Goal: Transaction & Acquisition: Download file/media

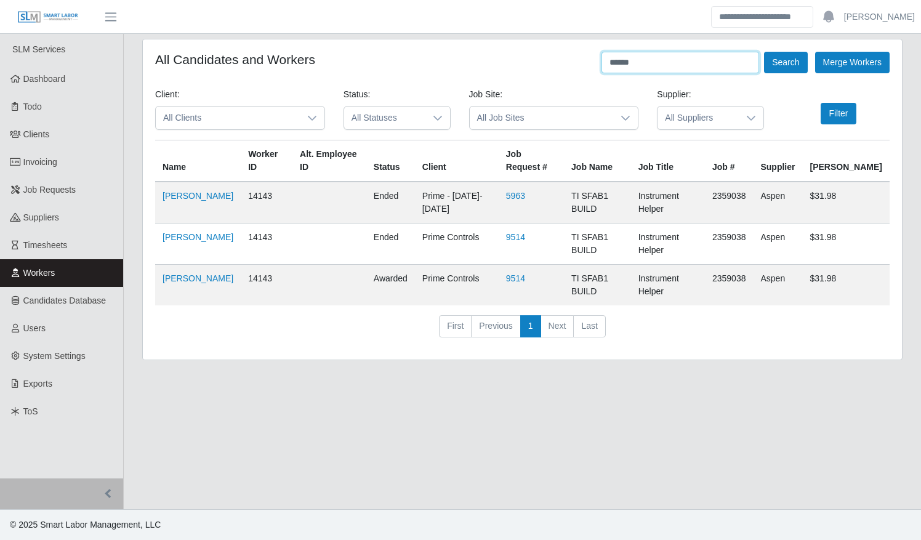
click at [764, 52] on button "Search" at bounding box center [785, 63] width 43 height 22
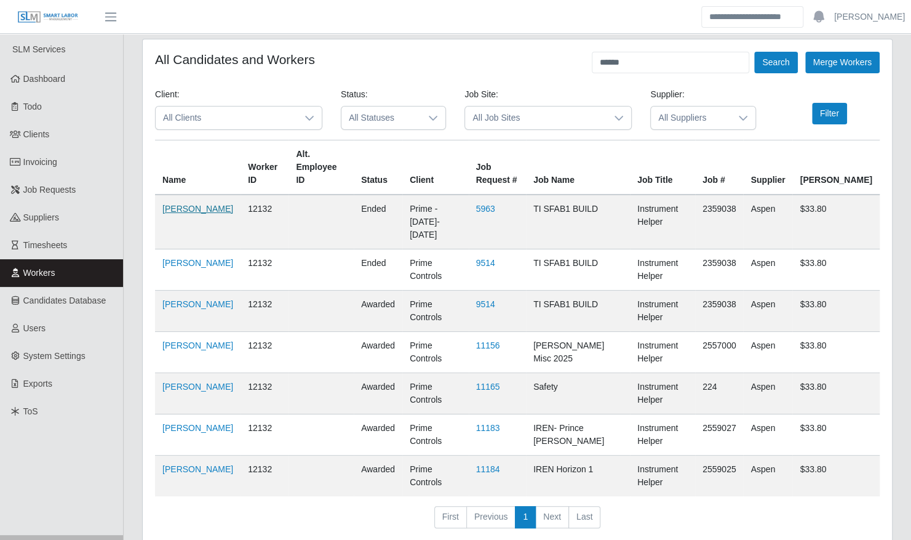
click at [182, 213] on link "Cesiah Gomez" at bounding box center [197, 209] width 71 height 10
drag, startPoint x: 682, startPoint y: 64, endPoint x: 552, endPoint y: 62, distance: 130.5
click at [552, 62] on div "All Candidates and Workers ****** Search Merge Workers" at bounding box center [517, 63] width 725 height 22
click at [754, 52] on button "Search" at bounding box center [775, 63] width 43 height 22
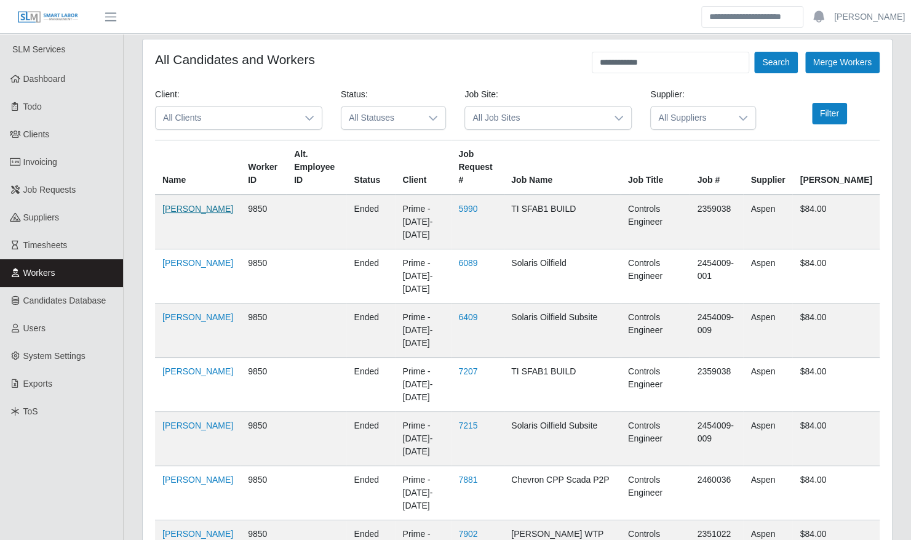
click at [175, 214] on link "Brian Rupert" at bounding box center [197, 209] width 71 height 10
drag, startPoint x: 656, startPoint y: 61, endPoint x: 546, endPoint y: 56, distance: 109.6
click at [547, 57] on div "**********" at bounding box center [517, 63] width 725 height 22
click at [754, 52] on button "Search" at bounding box center [775, 63] width 43 height 22
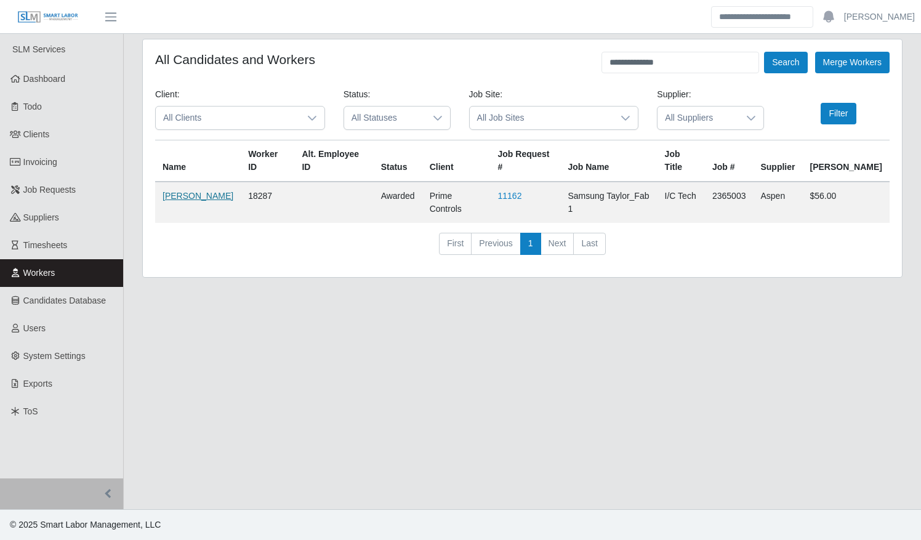
click at [193, 191] on link "Gilbert Curiel" at bounding box center [197, 196] width 71 height 10
drag, startPoint x: 689, startPoint y: 63, endPoint x: 567, endPoint y: 59, distance: 122.5
click at [567, 60] on div "**********" at bounding box center [522, 63] width 734 height 22
click at [764, 52] on button "Search" at bounding box center [785, 63] width 43 height 22
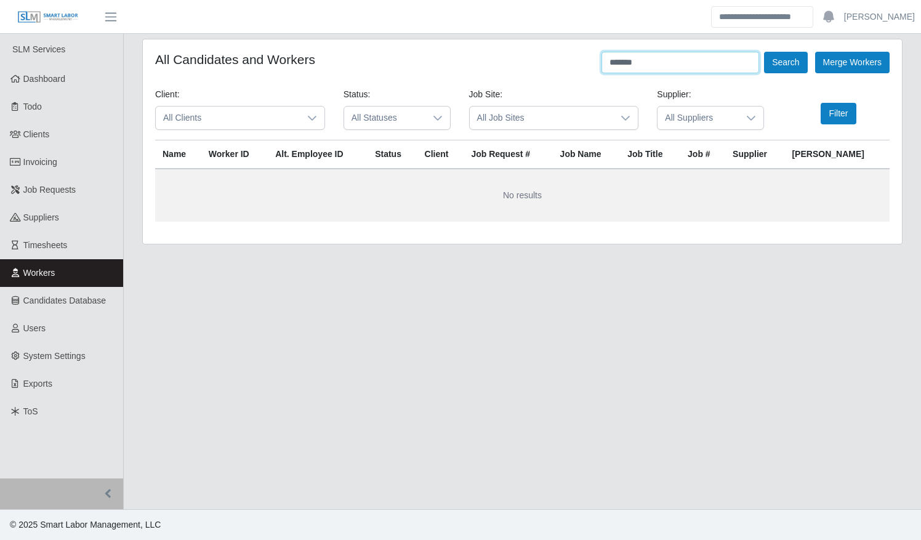
drag, startPoint x: 660, startPoint y: 63, endPoint x: 565, endPoint y: 60, distance: 94.8
click at [565, 60] on div "All Candidates and Workers ******* Search Merge Workers" at bounding box center [522, 63] width 734 height 22
click at [764, 52] on button "Search" at bounding box center [785, 63] width 43 height 22
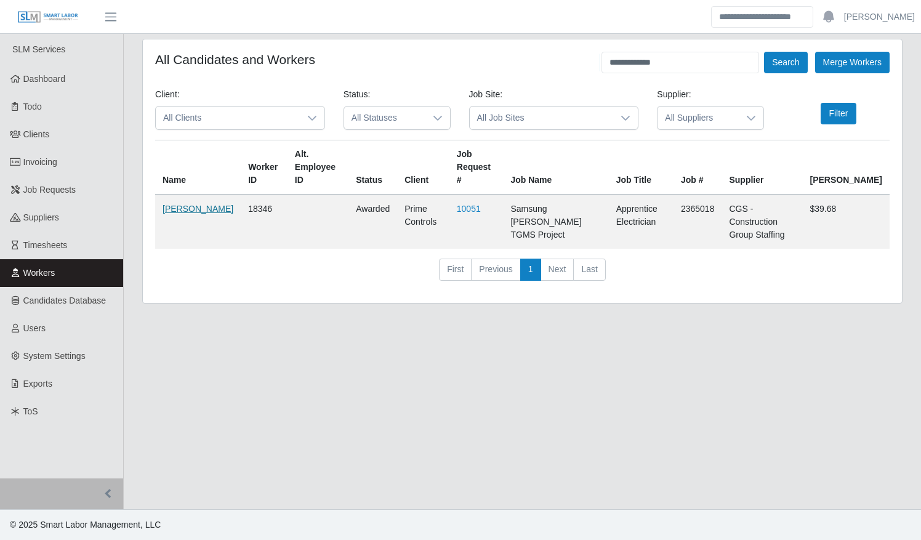
click at [185, 204] on link "Jorge Bonilla Barajas" at bounding box center [197, 209] width 71 height 10
click at [566, 60] on div "**********" at bounding box center [522, 63] width 734 height 22
type input "*******"
click at [764, 52] on button "Search" at bounding box center [785, 63] width 43 height 22
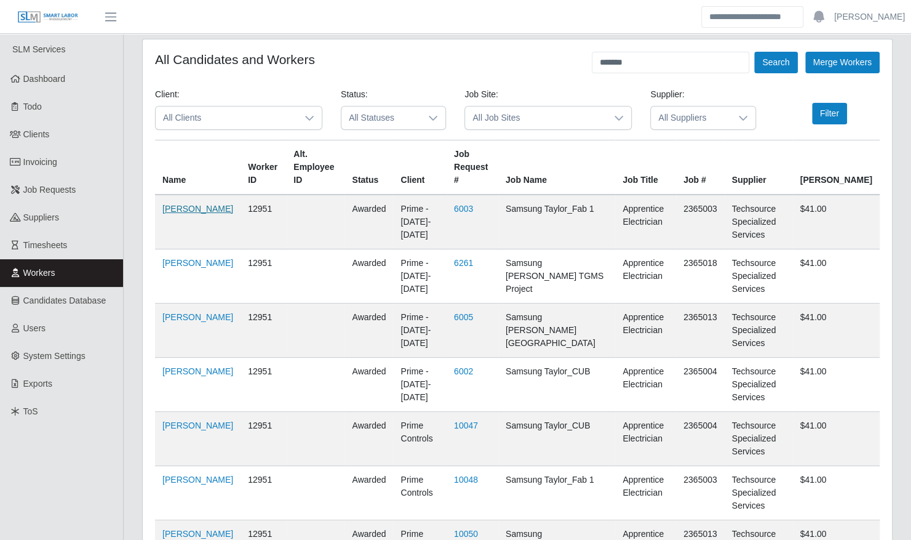
click at [167, 204] on link "Sorelly Rodriguez" at bounding box center [197, 209] width 71 height 10
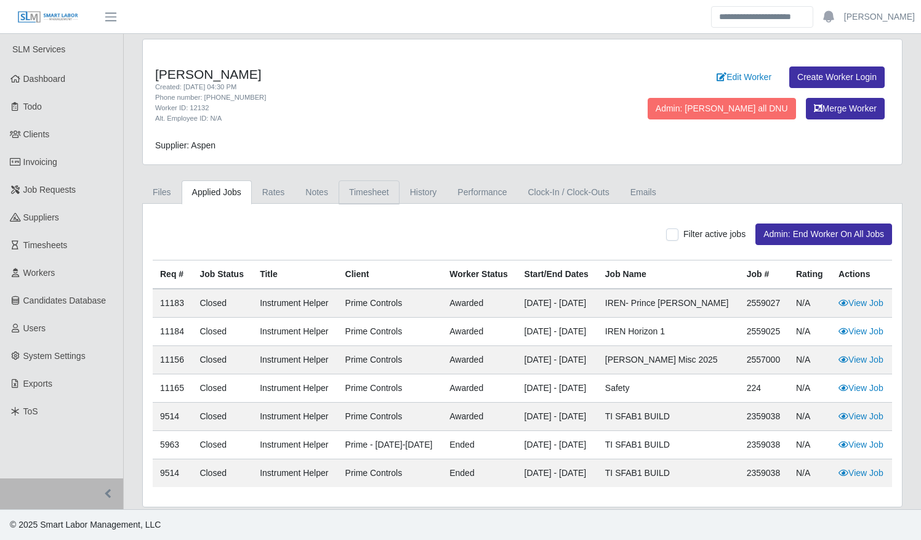
click at [359, 194] on link "Timesheet" at bounding box center [368, 192] width 61 height 24
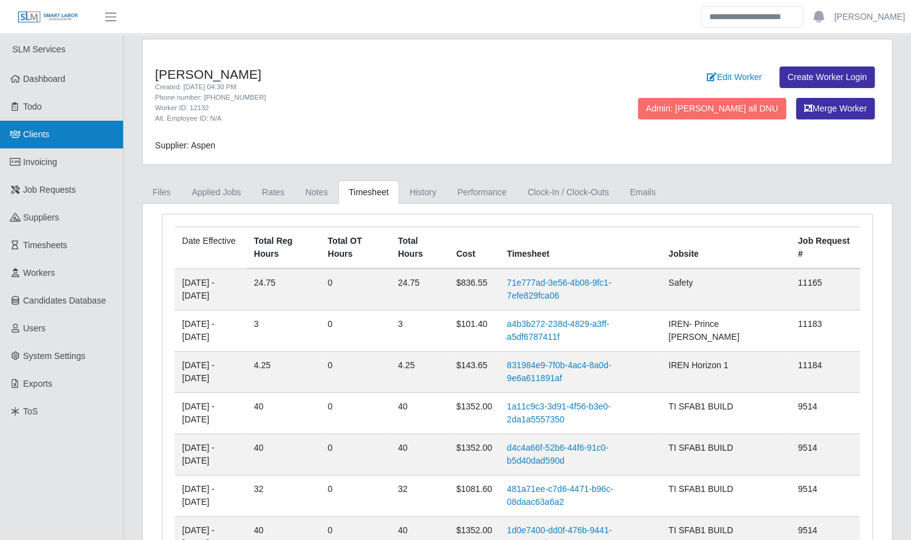
click at [46, 126] on link "Clients" at bounding box center [61, 135] width 123 height 28
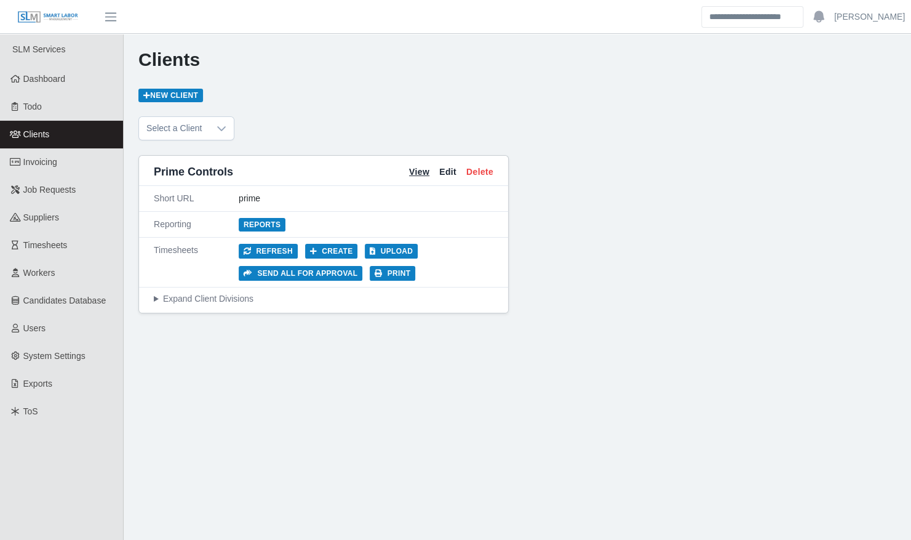
click at [415, 171] on link "View" at bounding box center [419, 172] width 20 height 13
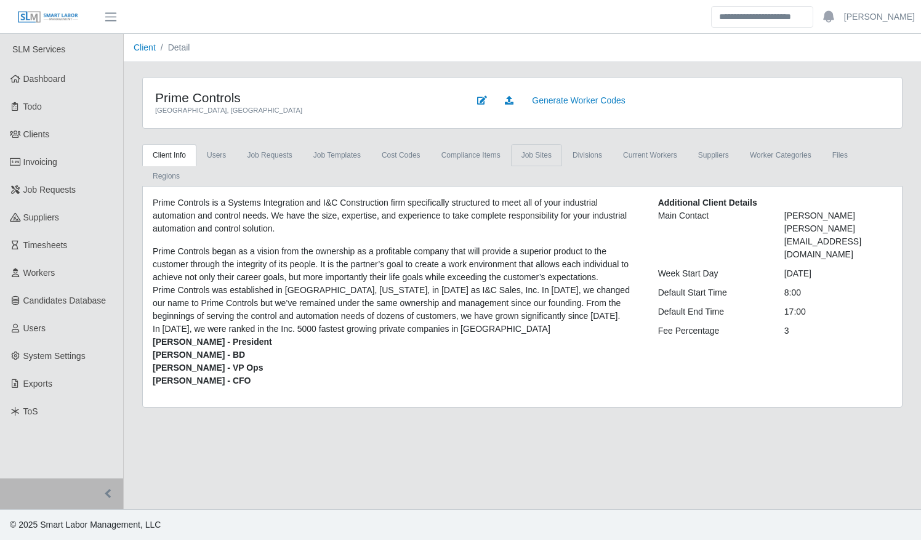
click at [532, 154] on link "job sites" at bounding box center [536, 155] width 51 height 22
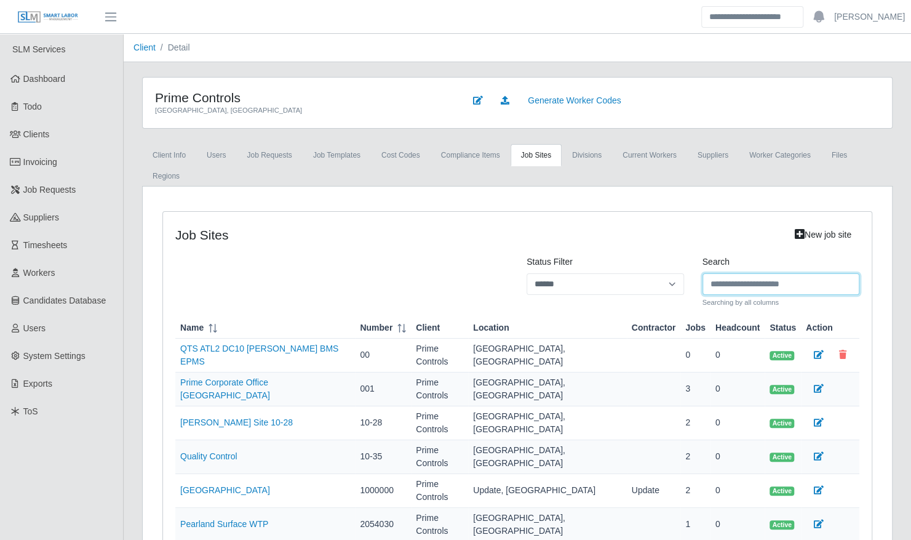
click at [730, 273] on input "Search" at bounding box center [782, 284] width 158 height 22
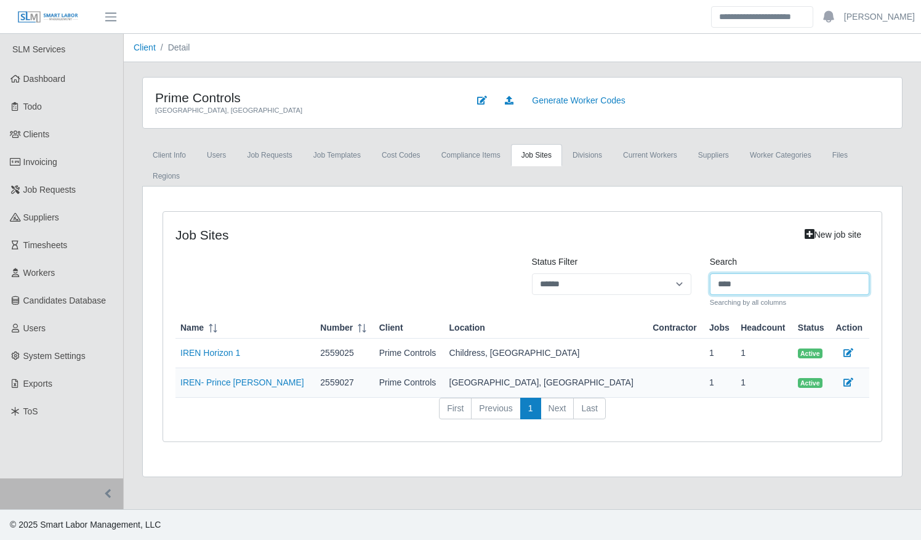
drag, startPoint x: 748, startPoint y: 259, endPoint x: 681, endPoint y: 256, distance: 67.8
click at [681, 258] on div "Status Filter ****** *** ******** Search **** Searching by all columns" at bounding box center [522, 281] width 712 height 52
type input "******"
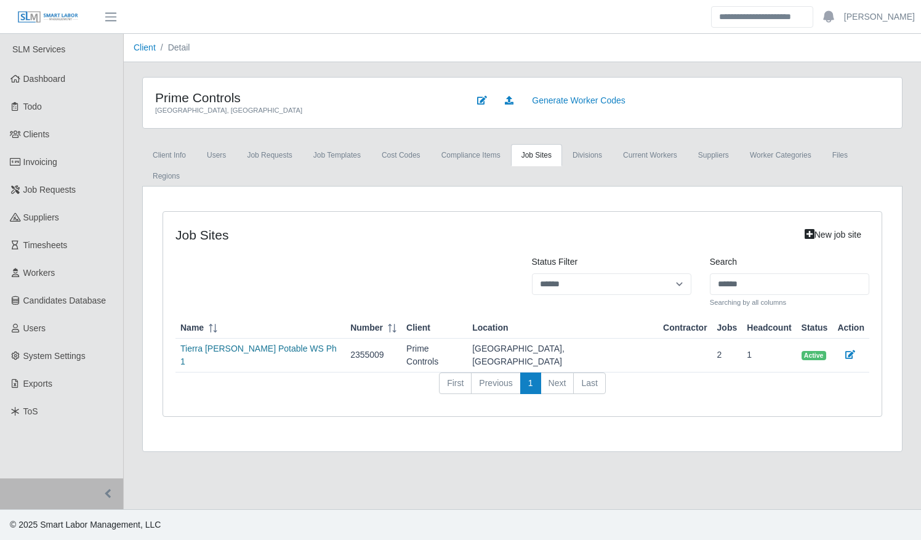
click at [247, 343] on link "Tierra Blanca Potable WS Ph 1" at bounding box center [258, 354] width 156 height 23
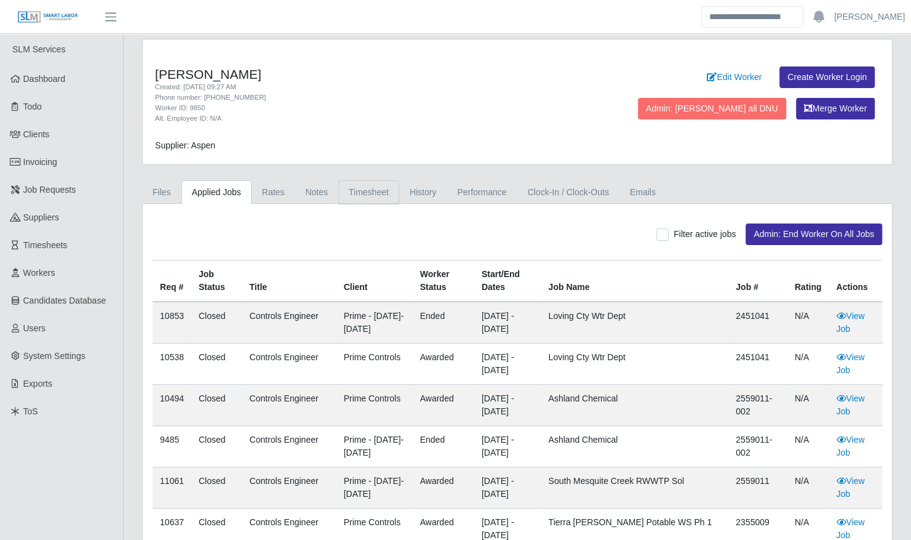
click at [346, 188] on link "Timesheet" at bounding box center [368, 192] width 61 height 24
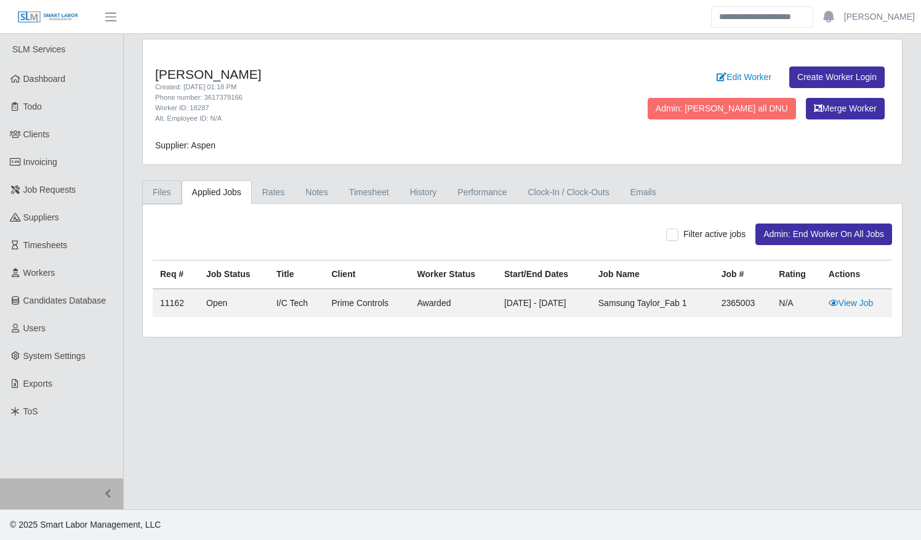
click at [155, 190] on link "Files" at bounding box center [161, 192] width 39 height 24
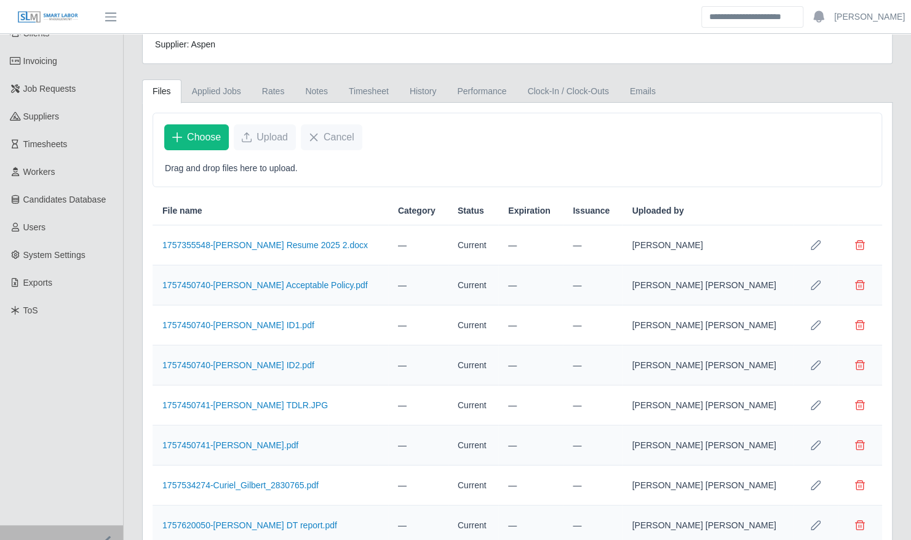
scroll to position [142, 0]
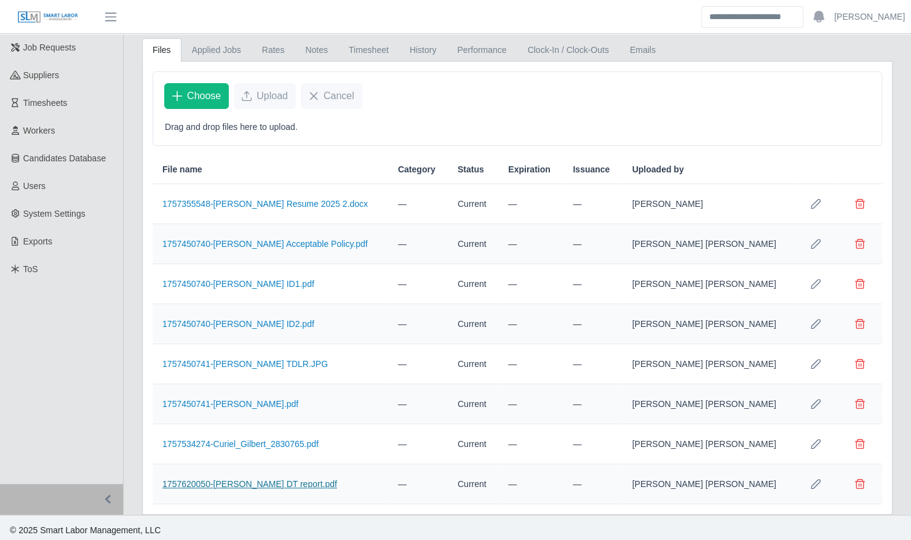
click at [260, 479] on link "1757620050-[PERSON_NAME] DT report.pdf" at bounding box center [249, 484] width 175 height 10
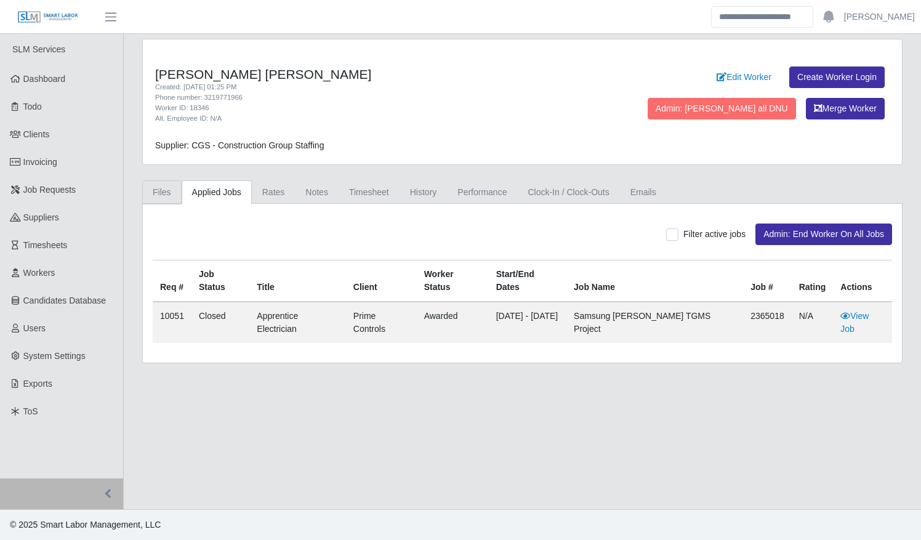
drag, startPoint x: 161, startPoint y: 193, endPoint x: 186, endPoint y: 225, distance: 40.7
click at [161, 193] on link "Files" at bounding box center [161, 192] width 39 height 24
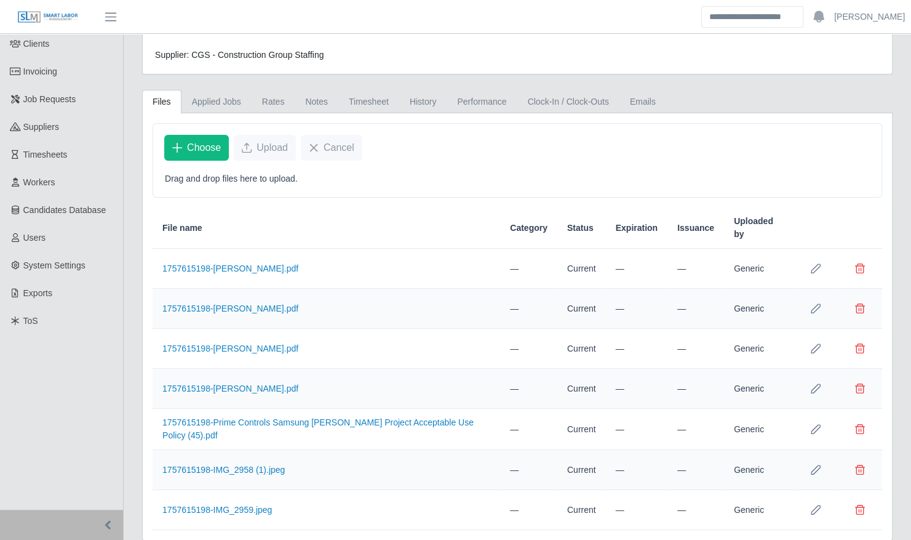
scroll to position [102, 0]
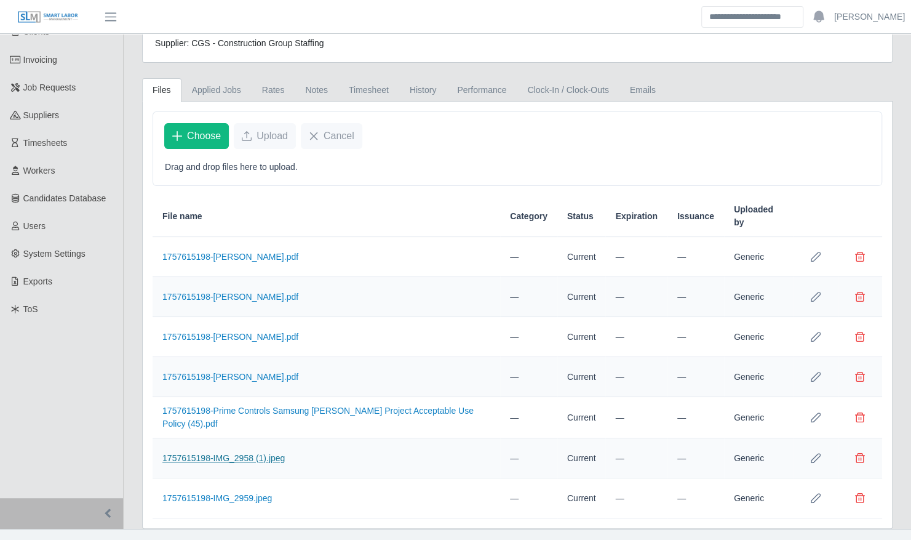
click at [228, 453] on link "1757615198-IMG_2958 (1).jpeg" at bounding box center [223, 458] width 122 height 10
click at [227, 493] on link "1757615198-IMG_2959.jpeg" at bounding box center [217, 498] width 110 height 10
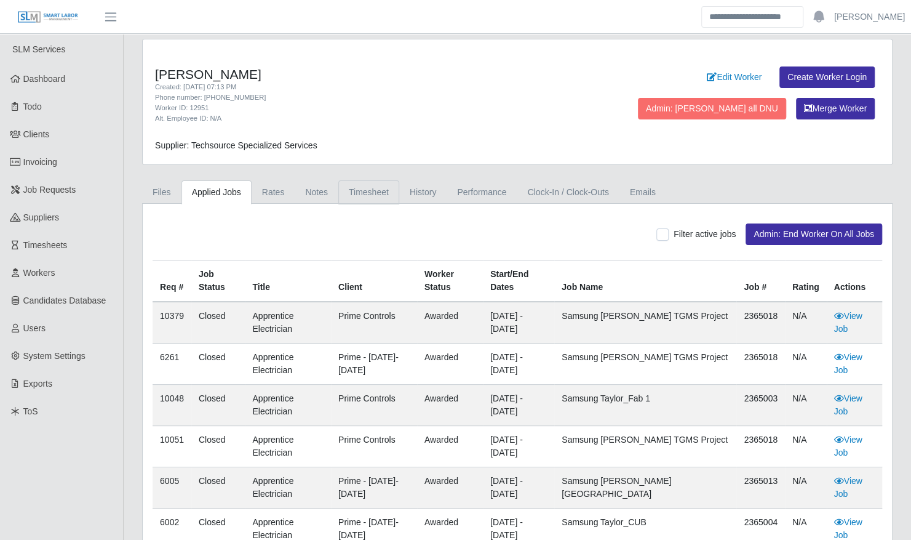
click at [367, 196] on link "Timesheet" at bounding box center [368, 192] width 61 height 24
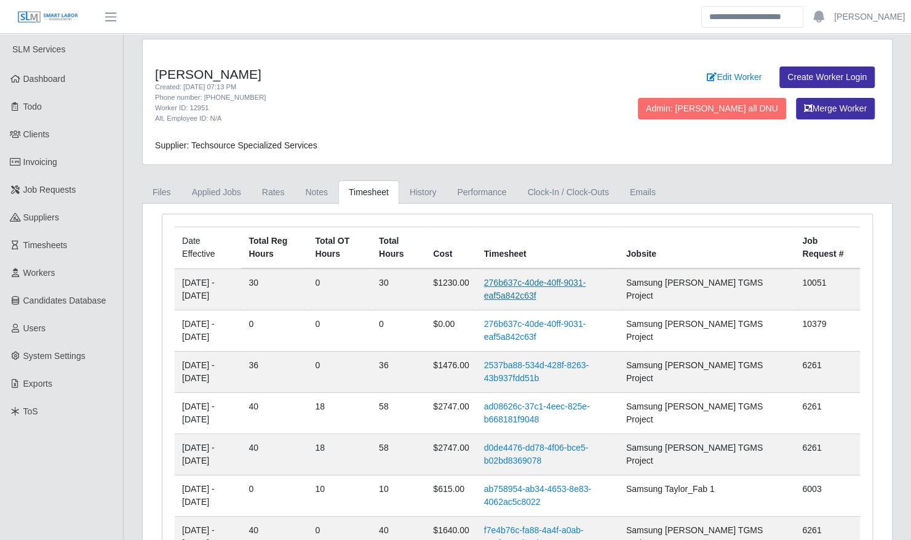
click at [556, 282] on link "276b637c-40de-40ff-9031-eaf5a842c63f" at bounding box center [535, 289] width 102 height 23
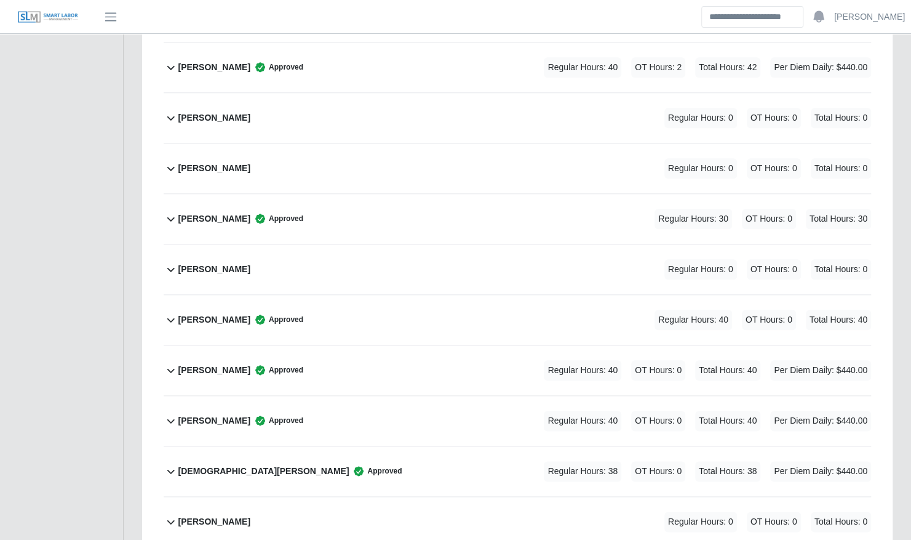
scroll to position [654, 0]
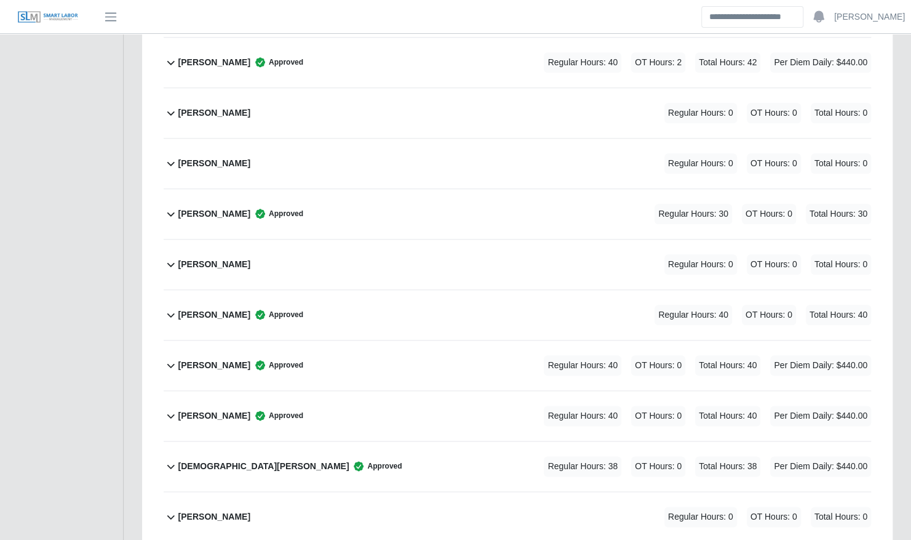
click at [599, 206] on div "Bryan Estrada Approved Regular Hours: 30 OT Hours: 0 Total Hours: 30" at bounding box center [524, 214] width 693 height 50
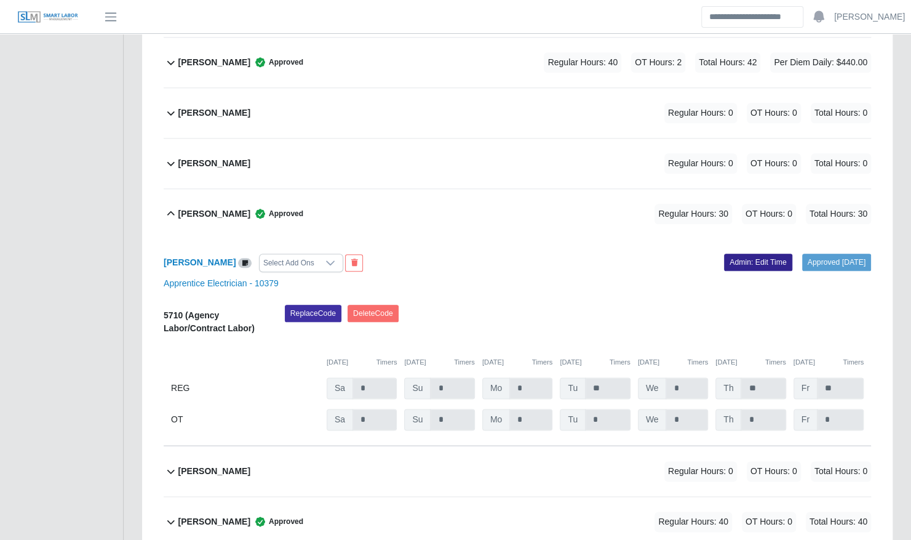
click at [751, 254] on link "Admin: Edit Time" at bounding box center [758, 262] width 68 height 17
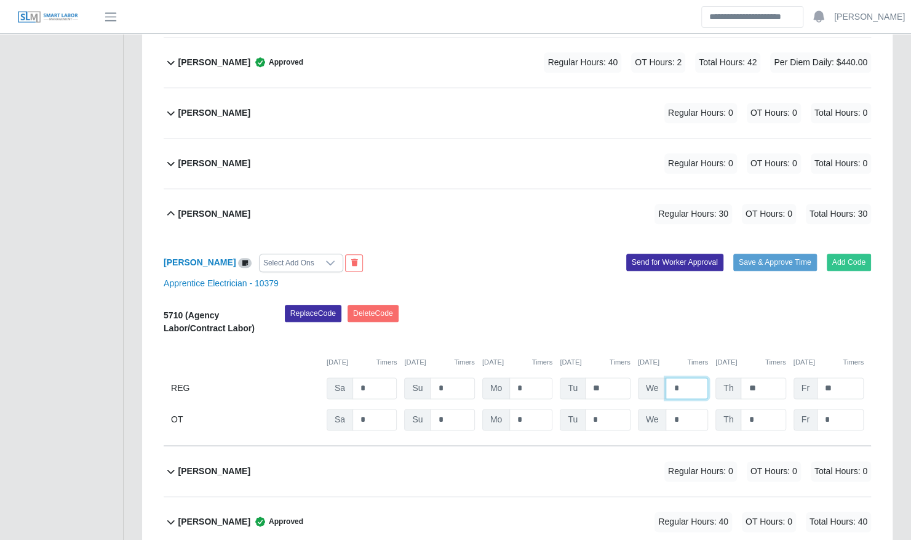
drag, startPoint x: 688, startPoint y: 370, endPoint x: 658, endPoint y: 370, distance: 30.2
click at [658, 377] on div "We *" at bounding box center [673, 388] width 70 height 22
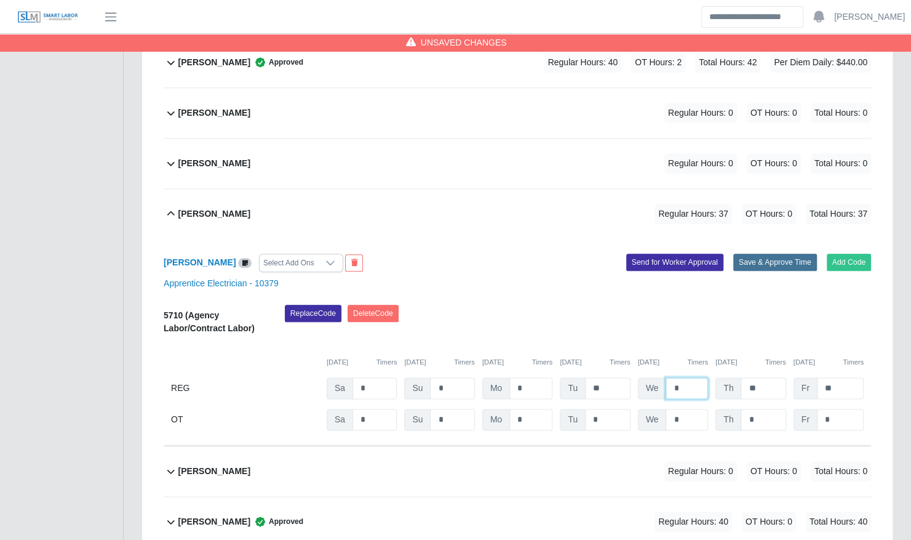
type input "*"
click at [772, 254] on button "Save & Approve Time" at bounding box center [775, 262] width 84 height 17
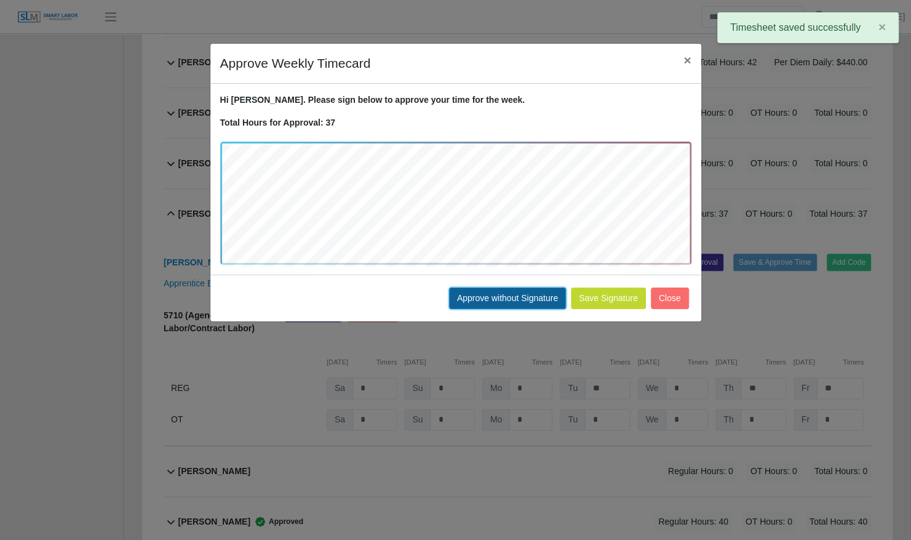
click at [481, 295] on button "Approve without Signature" at bounding box center [507, 298] width 117 height 22
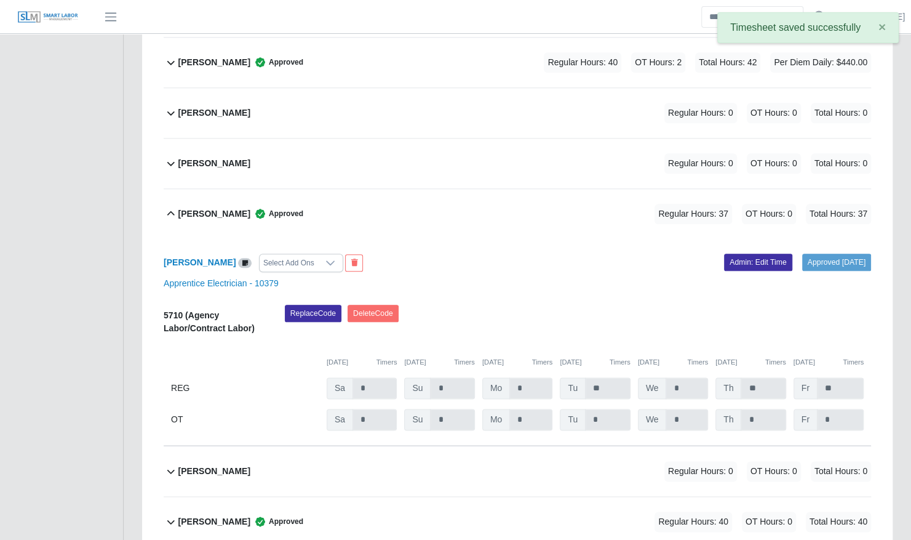
click at [250, 207] on span "Approved" at bounding box center [276, 213] width 53 height 12
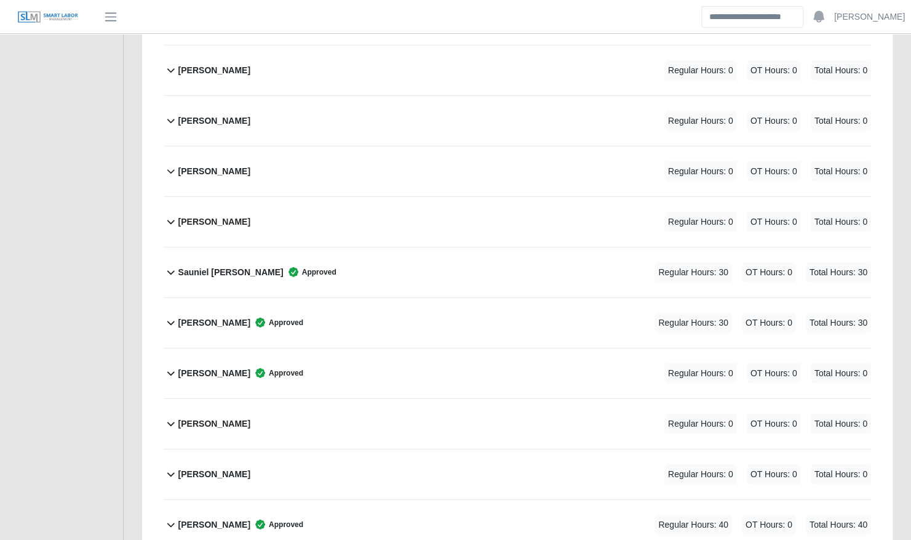
scroll to position [4531, 0]
click at [448, 297] on div "Sorelly Rodriguez Approved Regular Hours: 30 OT Hours: 0 Total Hours: 30" at bounding box center [524, 322] width 693 height 50
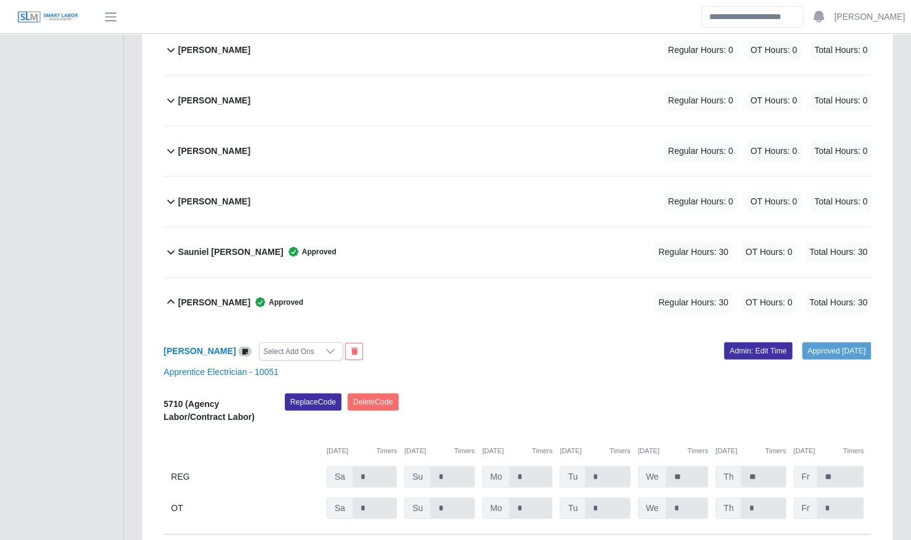
scroll to position [4602, 0]
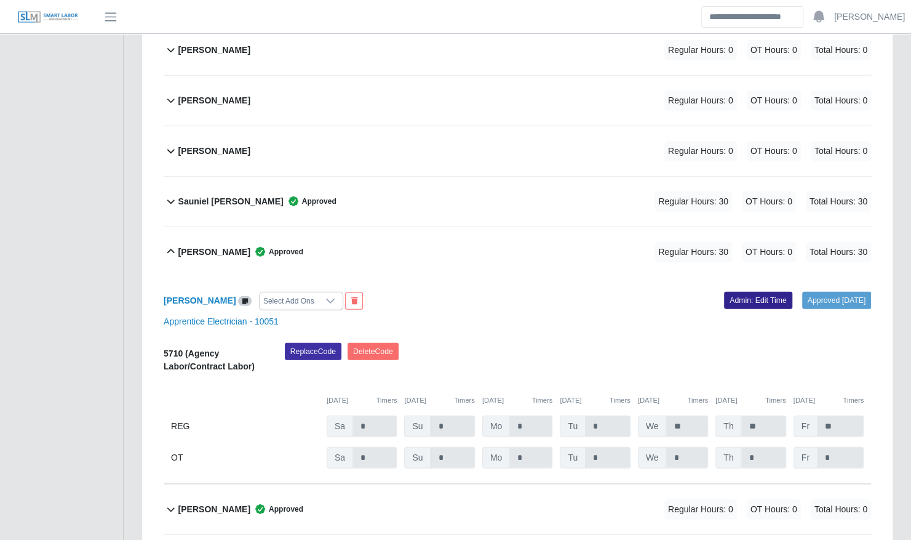
click at [724, 292] on link "Admin: Edit Time" at bounding box center [758, 300] width 68 height 17
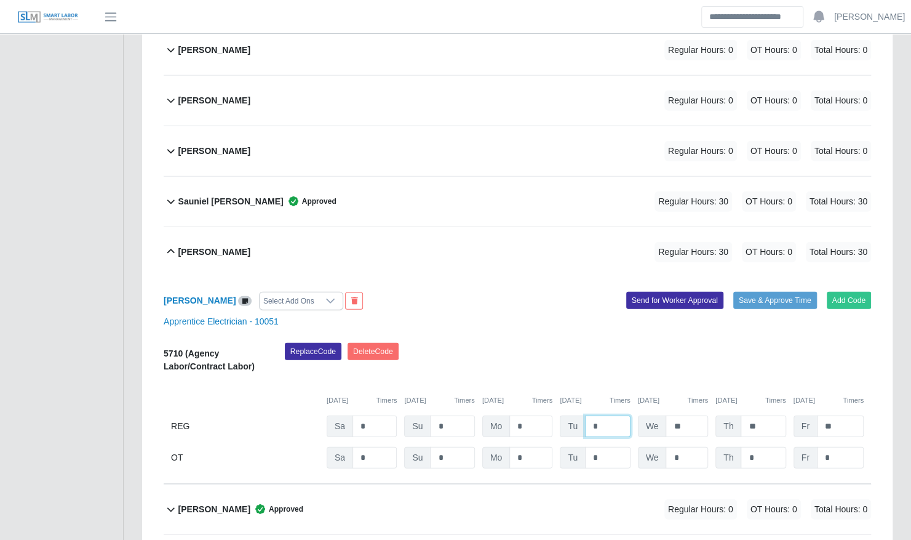
click at [588, 415] on input "*" at bounding box center [608, 426] width 46 height 22
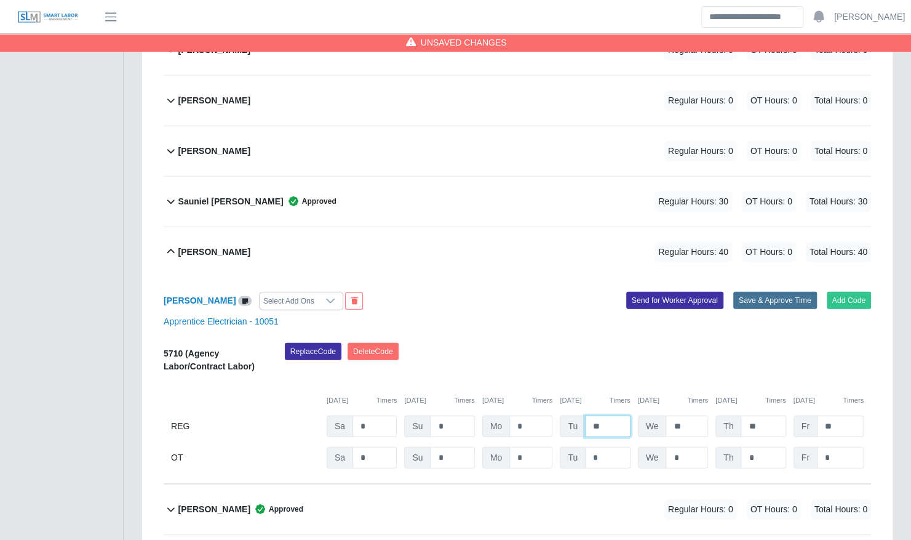
type input "**"
click at [769, 292] on button "Save & Approve Time" at bounding box center [775, 300] width 84 height 17
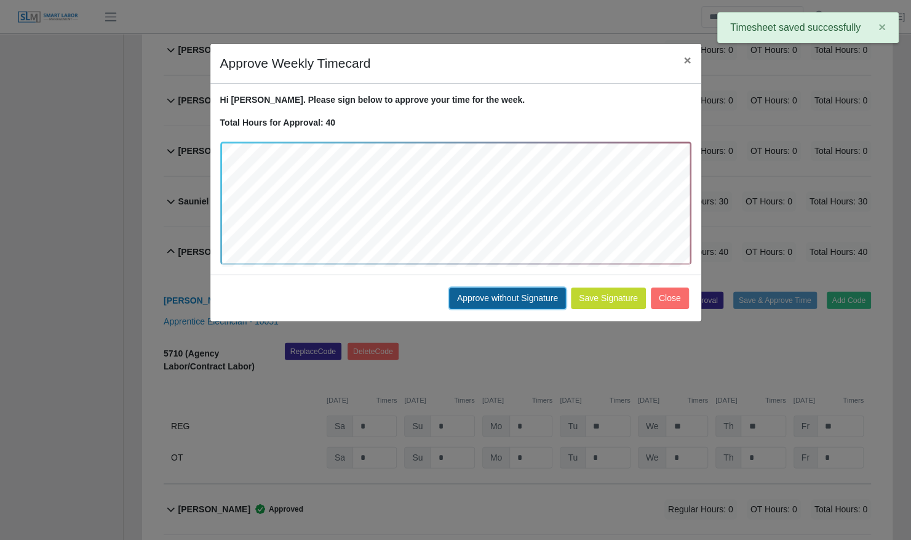
click at [495, 297] on button "Approve without Signature" at bounding box center [507, 298] width 117 height 22
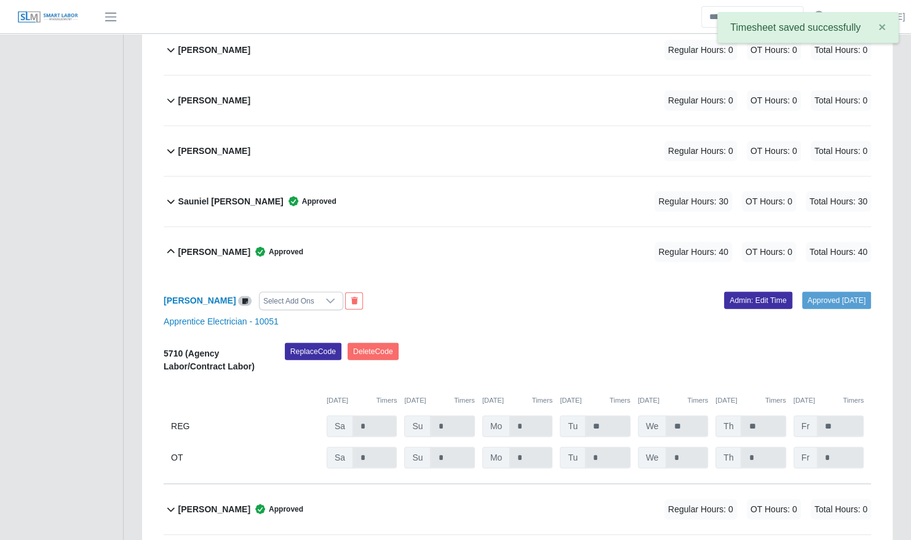
click at [214, 246] on b "Sorelly Rodriguez" at bounding box center [214, 252] width 72 height 13
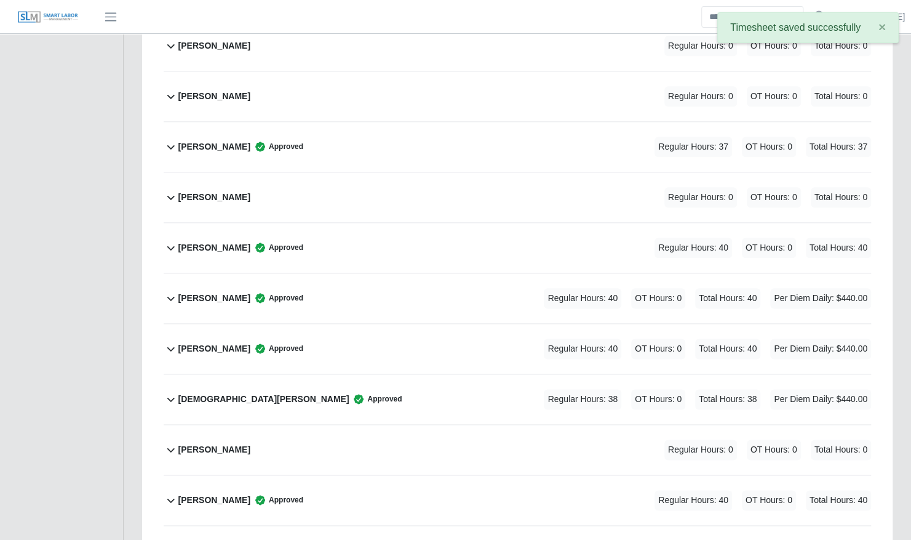
scroll to position [0, 0]
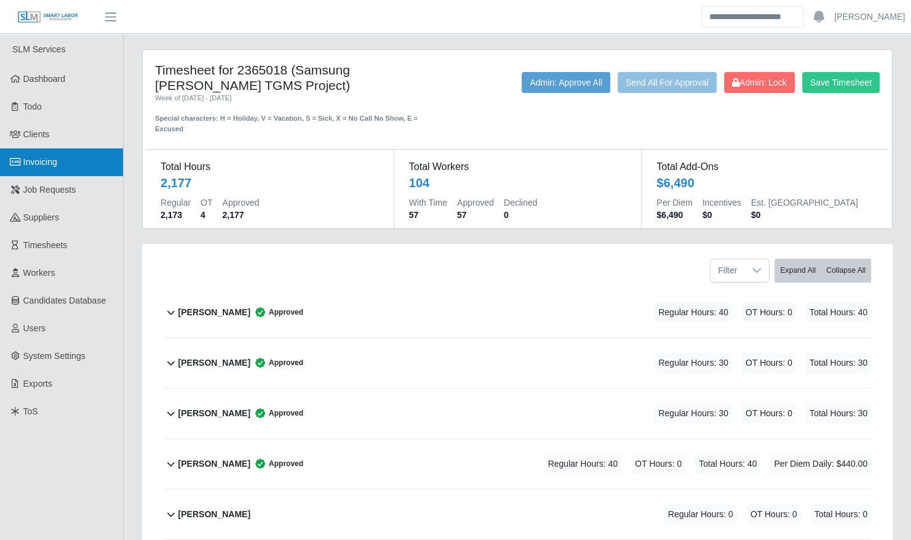
click at [38, 163] on span "Invoicing" at bounding box center [40, 162] width 34 height 10
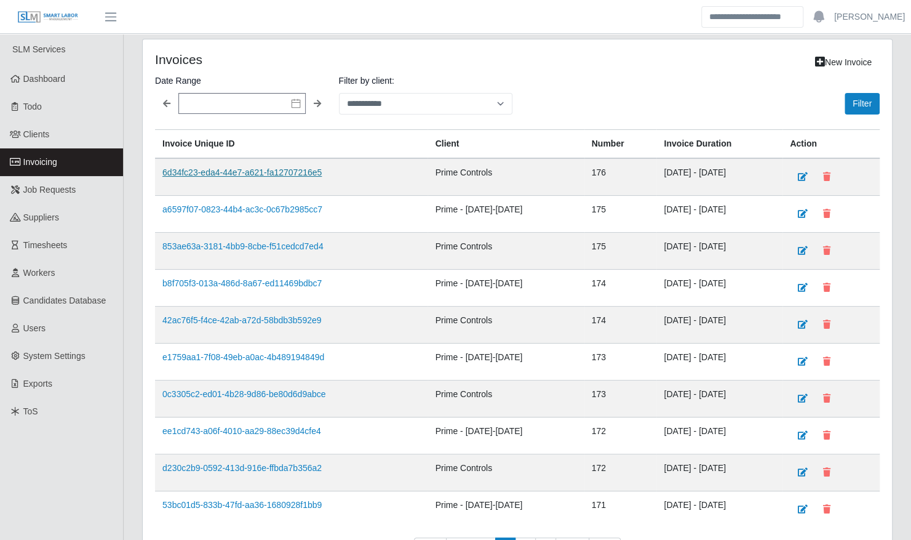
click at [241, 172] on link "6d34fc23-eda4-44e7-a621-fa12707216e5" at bounding box center [241, 172] width 159 height 10
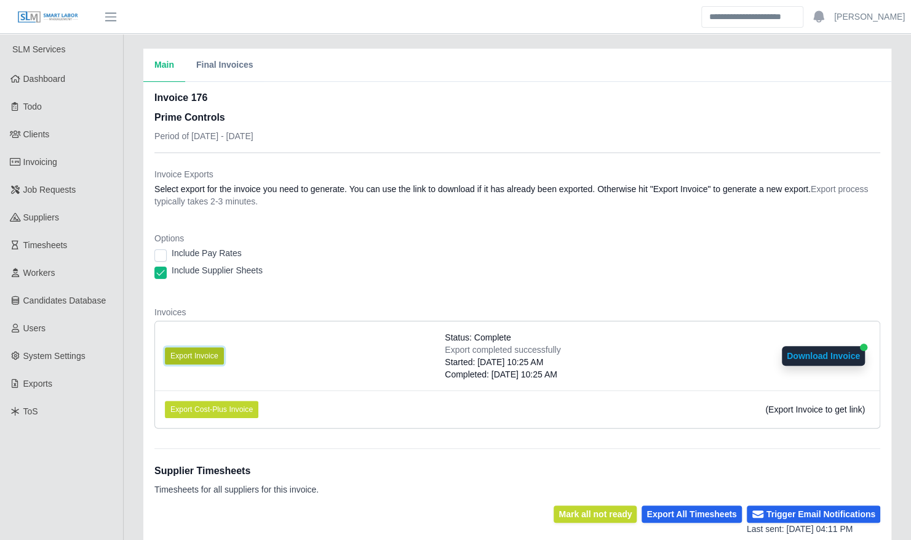
click at [193, 351] on button "Export Invoice" at bounding box center [194, 355] width 59 height 17
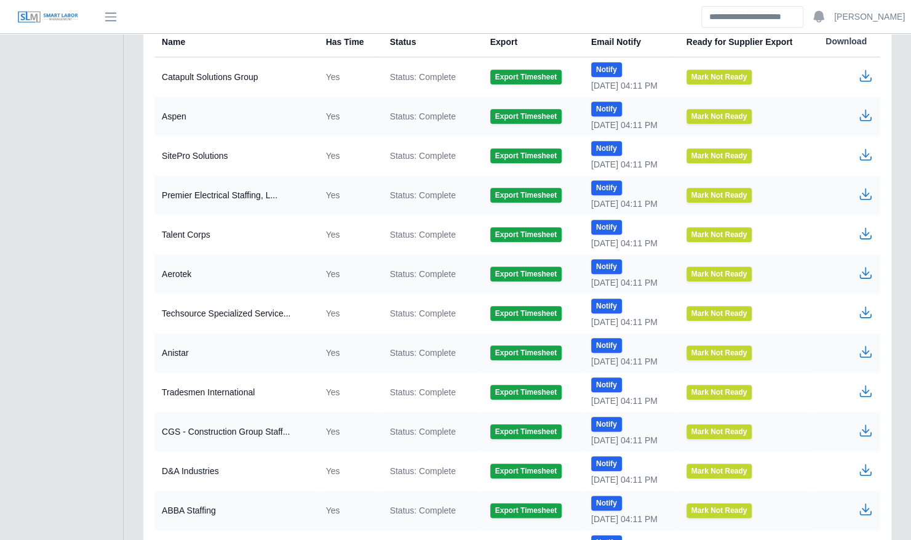
scroll to position [539, 0]
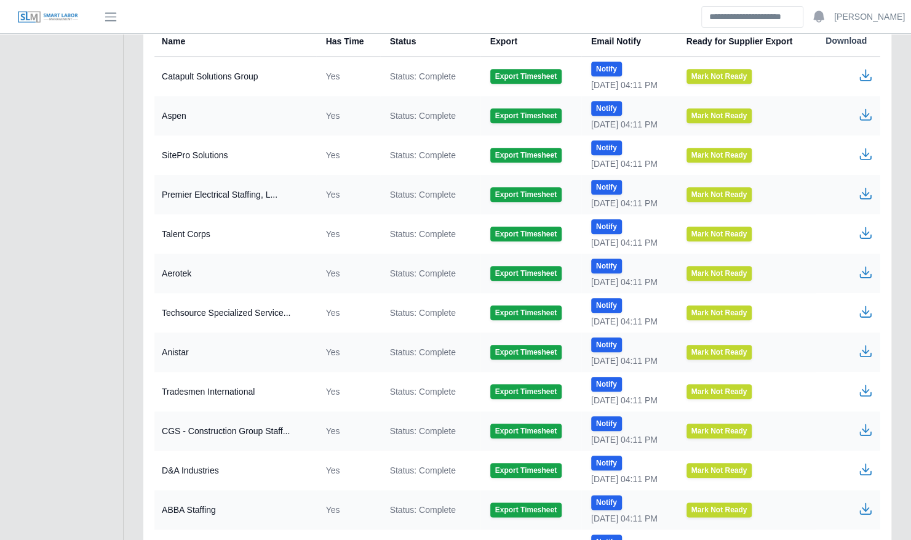
click at [865, 430] on icon "button" at bounding box center [865, 429] width 15 height 15
click at [868, 313] on icon "button" at bounding box center [865, 311] width 15 height 15
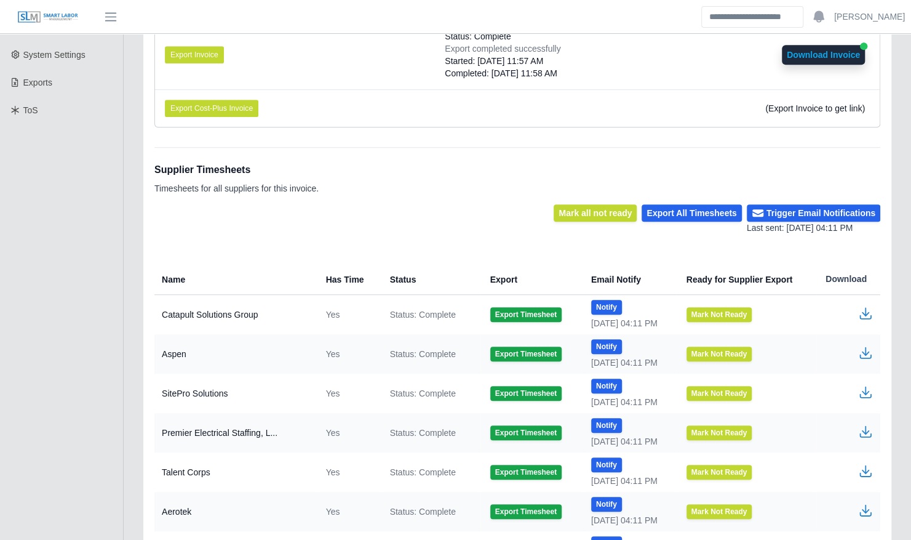
scroll to position [0, 0]
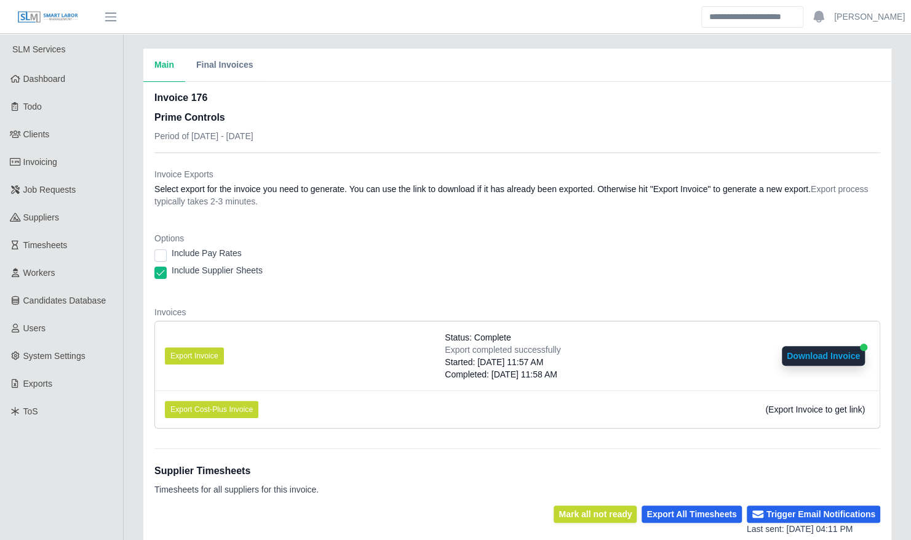
click at [816, 358] on button "Download Invoice" at bounding box center [823, 356] width 83 height 20
click at [801, 357] on button "Download Invoice" at bounding box center [823, 356] width 83 height 20
